Goal: Task Accomplishment & Management: Use online tool/utility

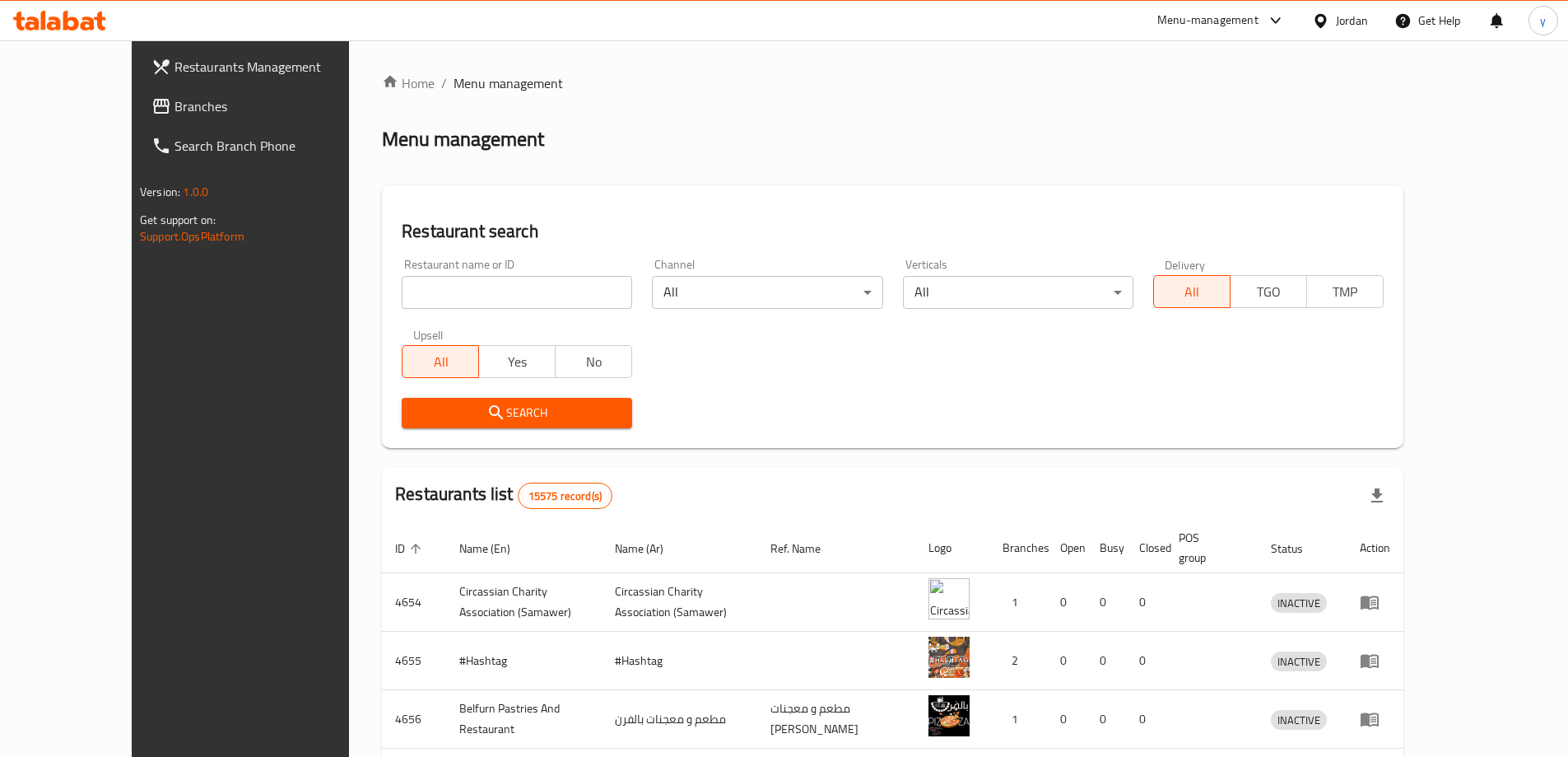
click at [175, 108] on span "Branches" at bounding box center [278, 106] width 206 height 20
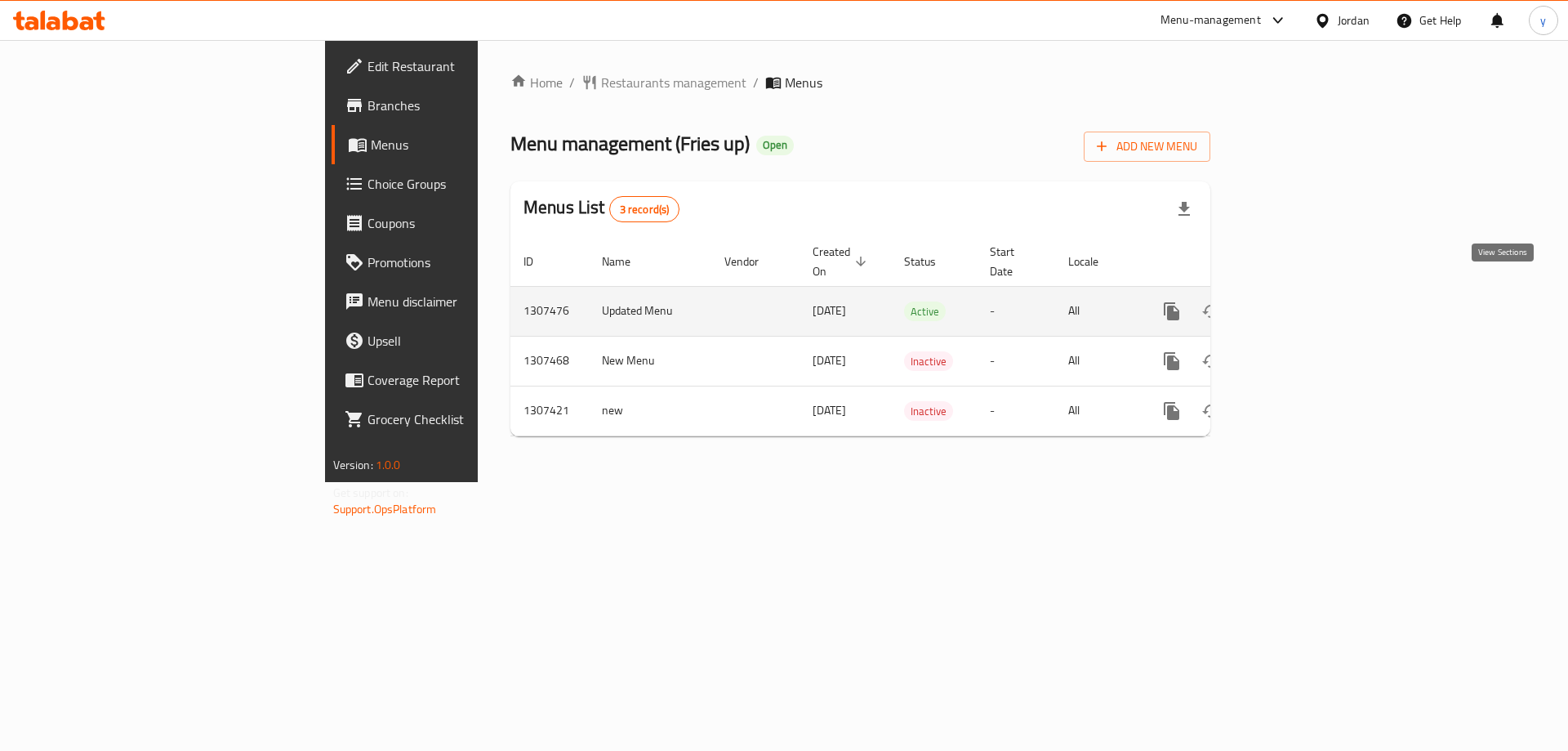
click at [1299, 302] on icon "enhanced table" at bounding box center [1290, 311] width 20 height 20
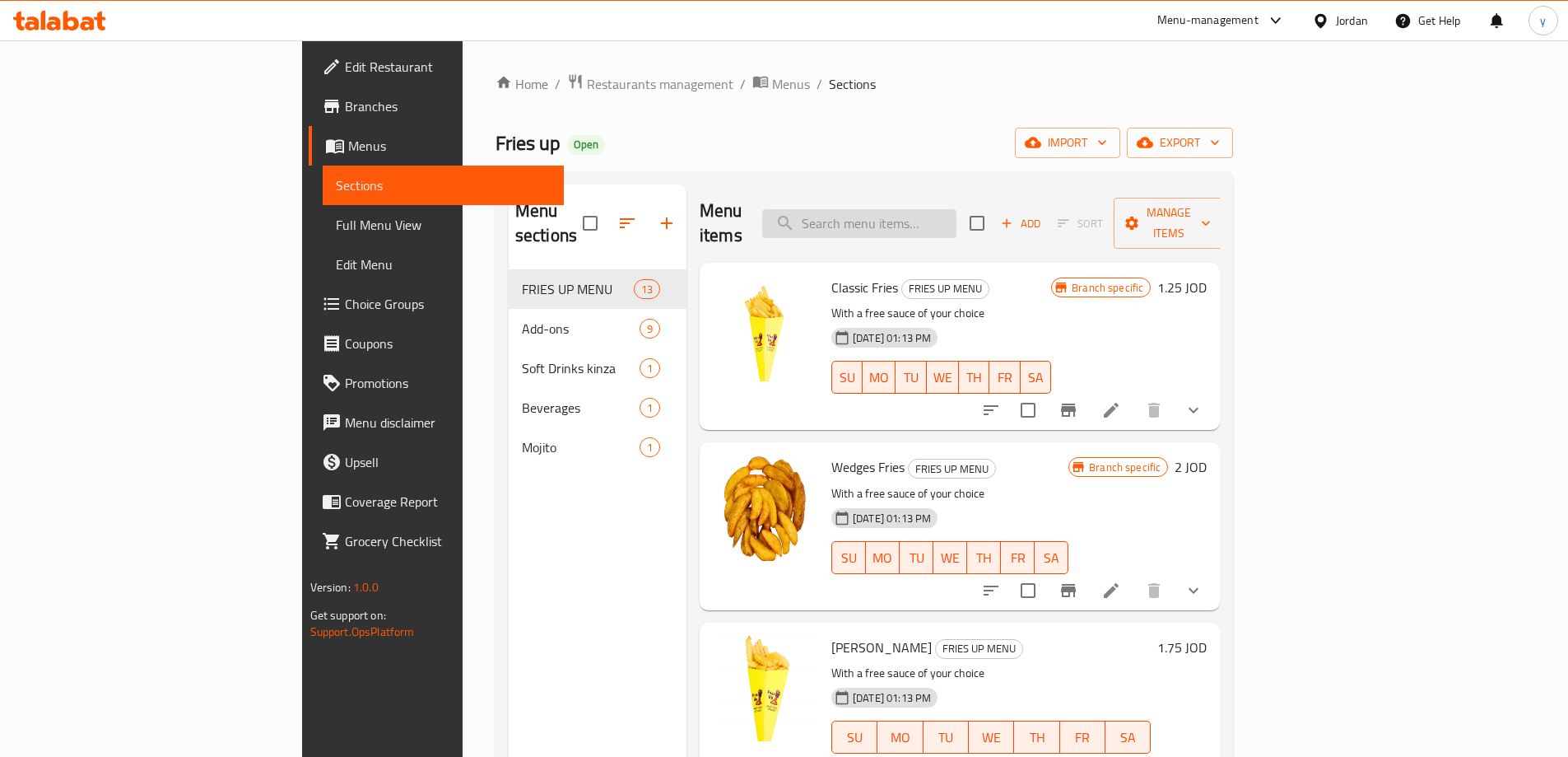
click at [957, 209] on input "search" at bounding box center [859, 223] width 195 height 29
paste input "Mashawir cup"
type input "Mashawir cup"
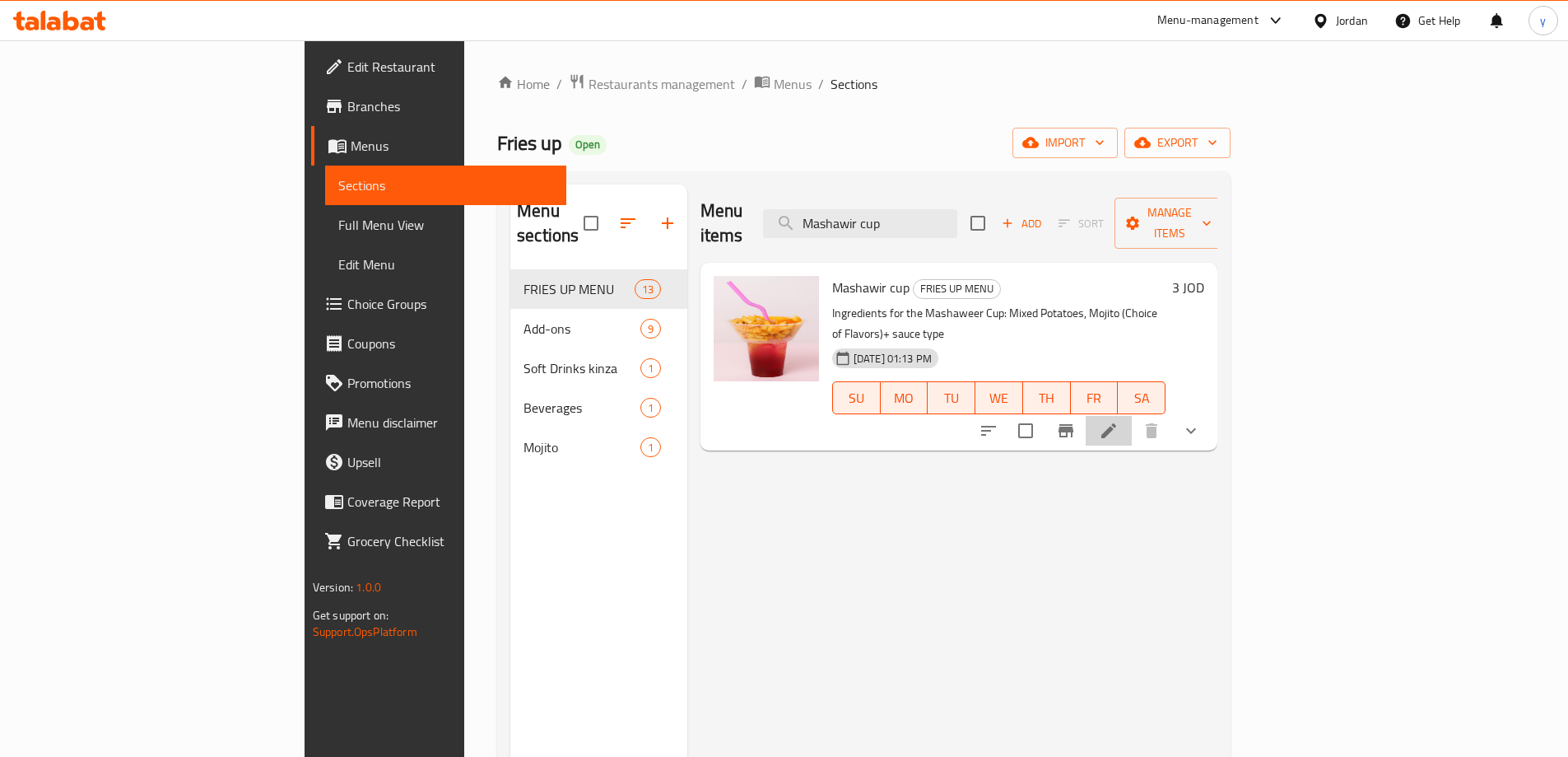
click at [1131, 416] on li at bounding box center [1108, 431] width 46 height 30
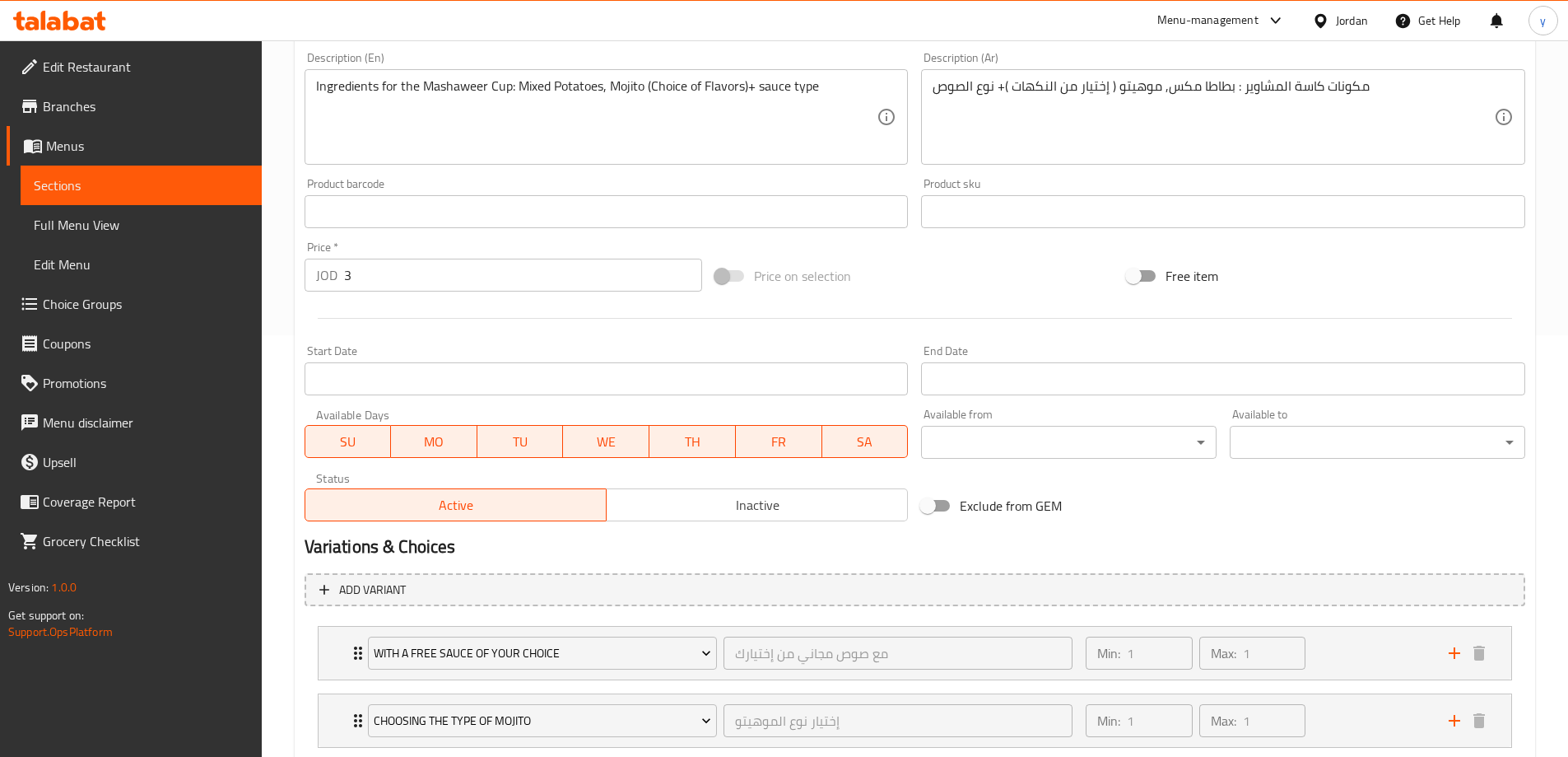
scroll to position [526, 0]
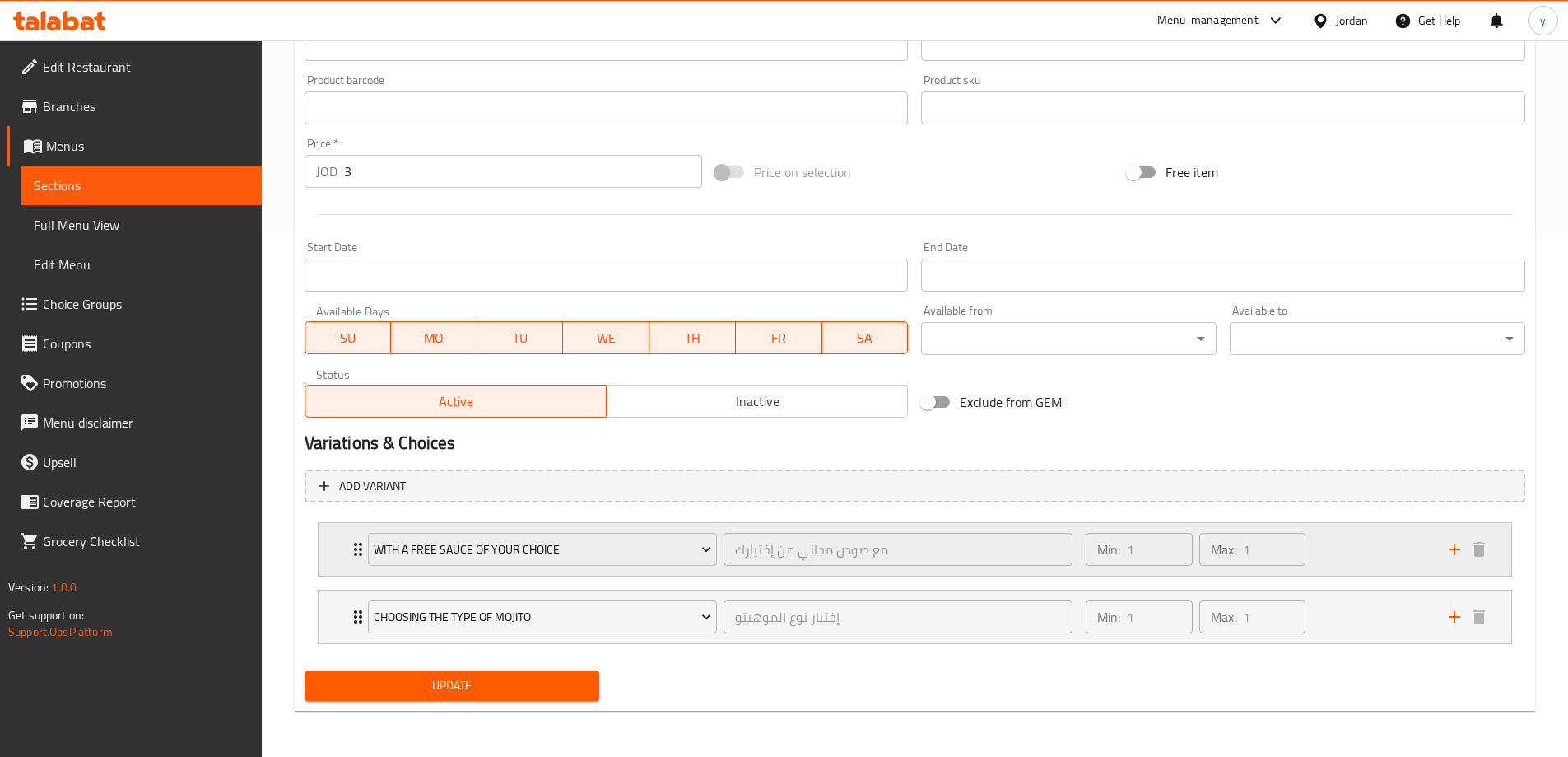
click at [1229, 574] on div "Min: 1 ​ Max: 1 ​" at bounding box center [1257, 549] width 362 height 53
click at [1110, 604] on div "Cheddar Cheese (ID: 2253526261) 0 JOD" at bounding box center [920, 618] width 1056 height 41
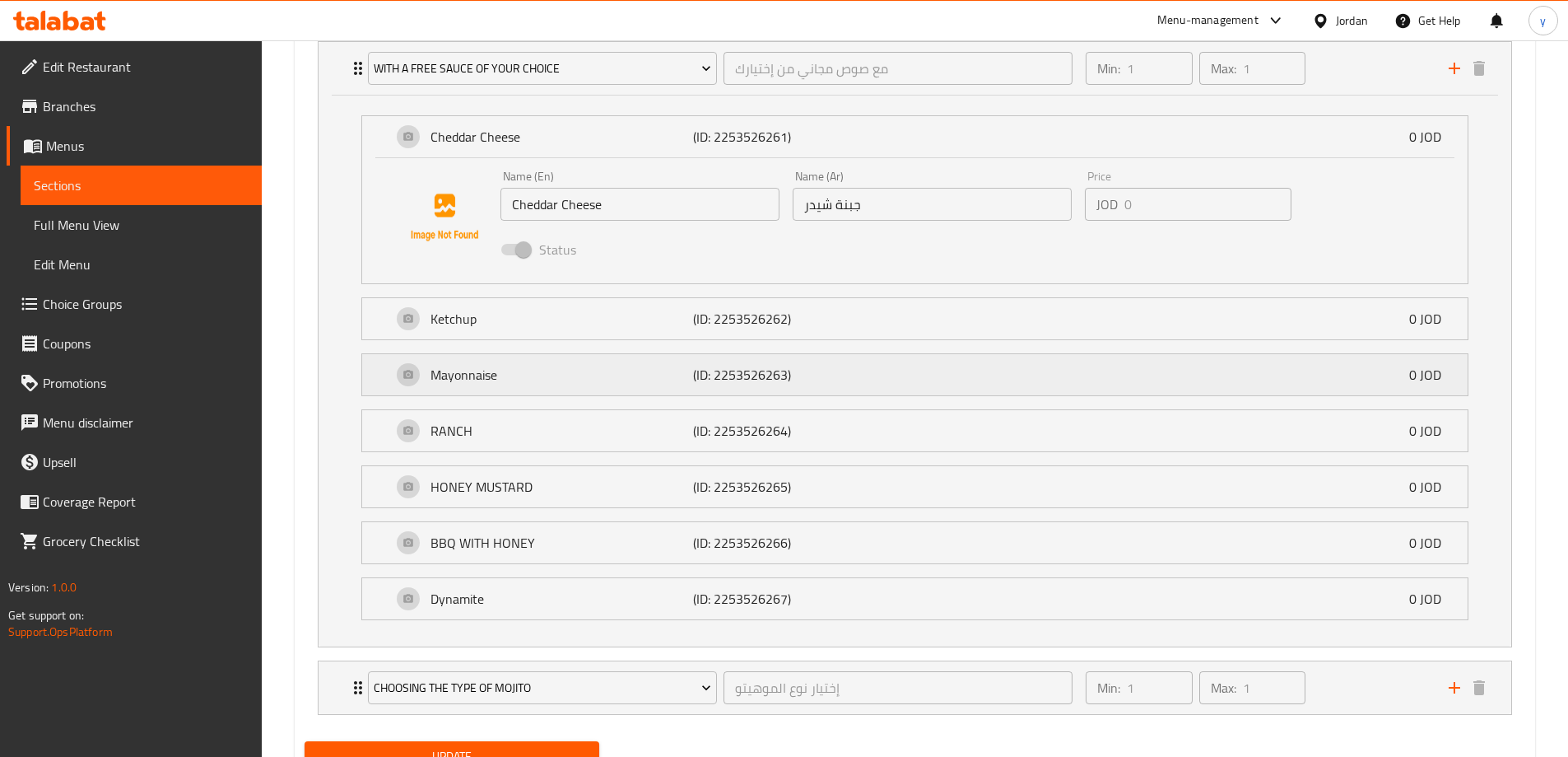
scroll to position [1077, 0]
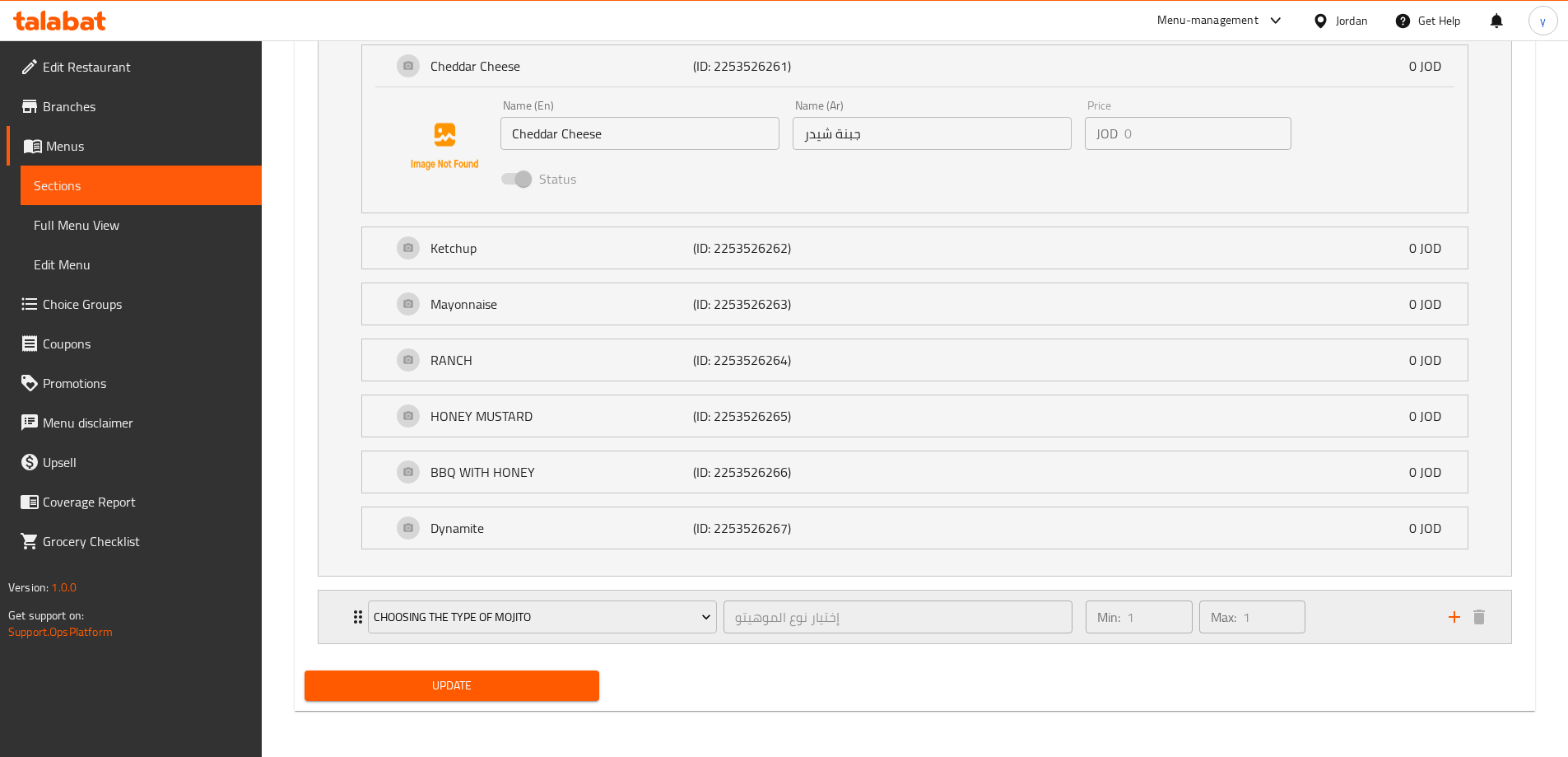
click at [1212, 619] on p "Max:" at bounding box center [1224, 617] width 25 height 20
click at [1208, 619] on div "Max: 1 ​" at bounding box center [1252, 616] width 106 height 33
